Goal: Transaction & Acquisition: Purchase product/service

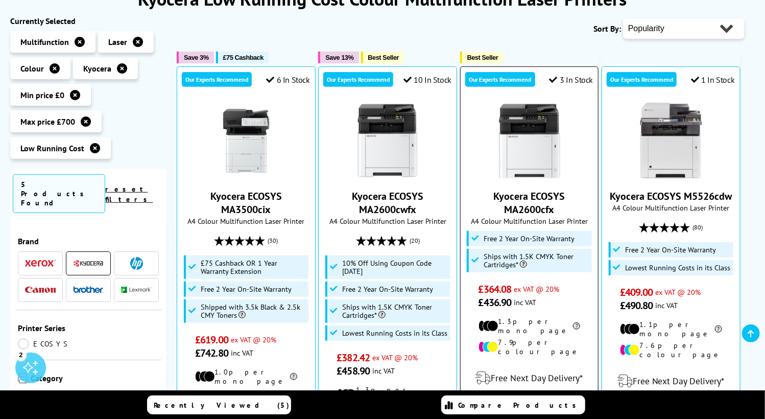
scroll to position [102, 0]
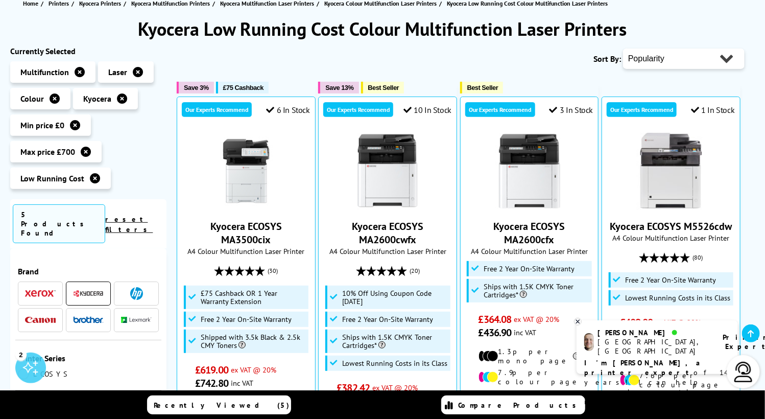
scroll to position [102, 0]
